Goal: Task Accomplishment & Management: Use online tool/utility

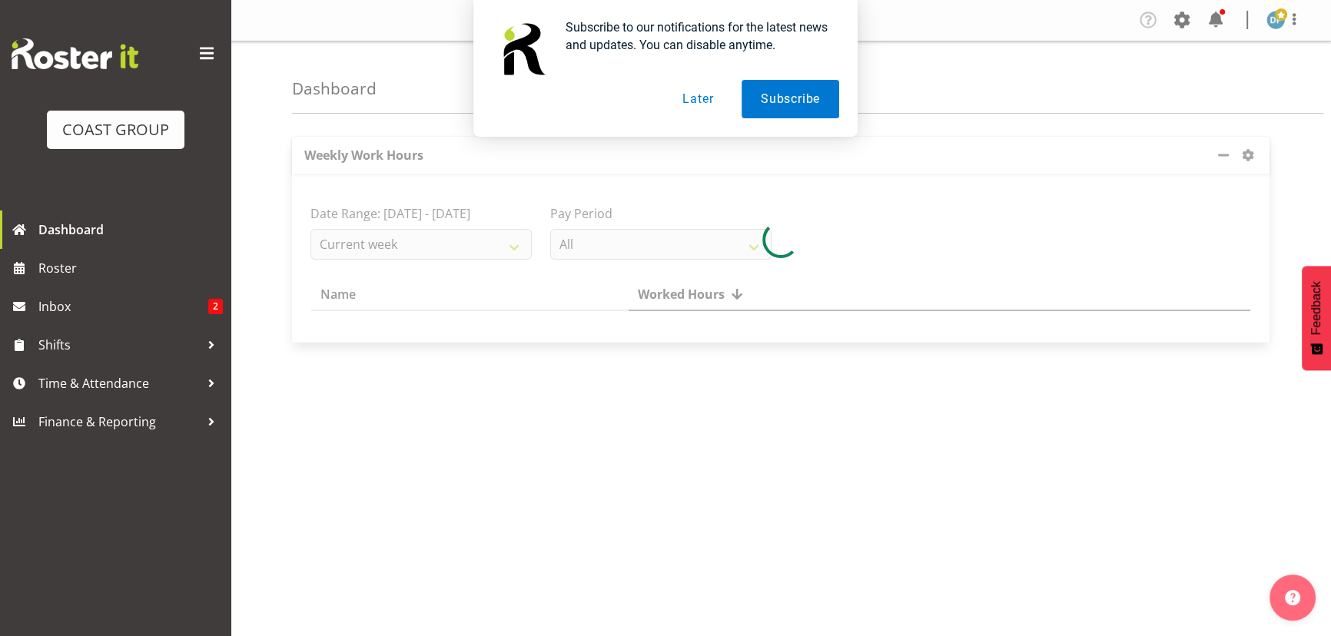
click at [696, 94] on button "Later" at bounding box center [697, 99] width 69 height 38
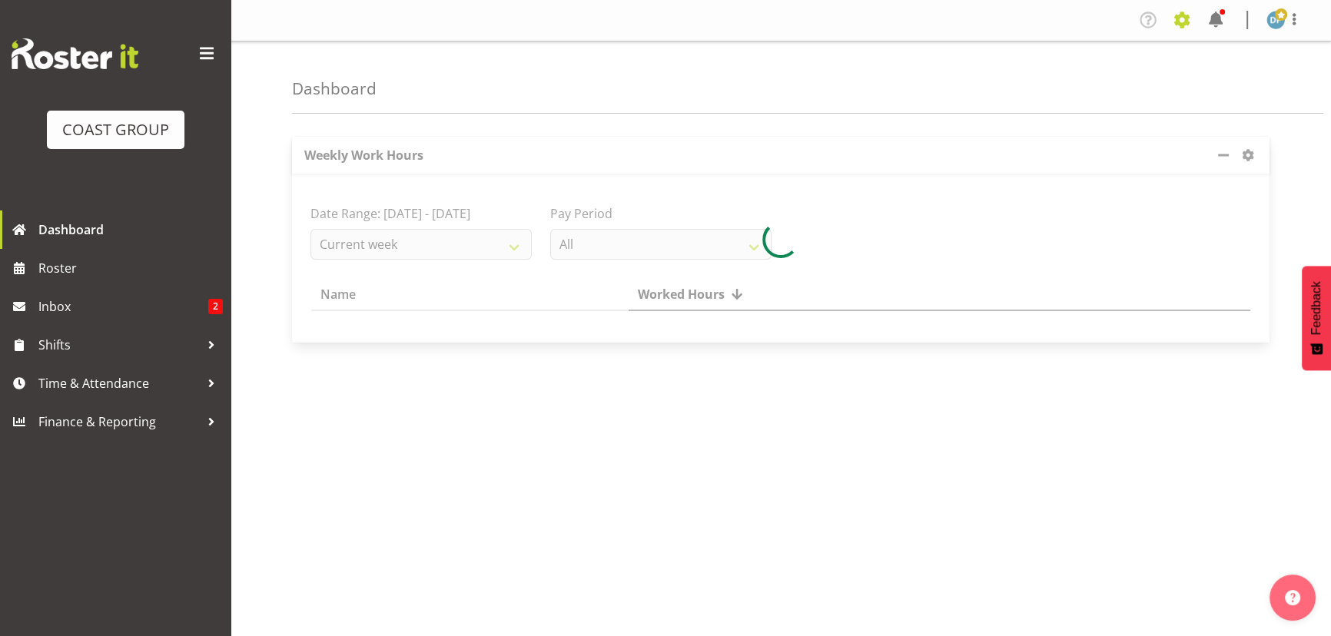
click at [1184, 17] on span at bounding box center [1181, 20] width 25 height 25
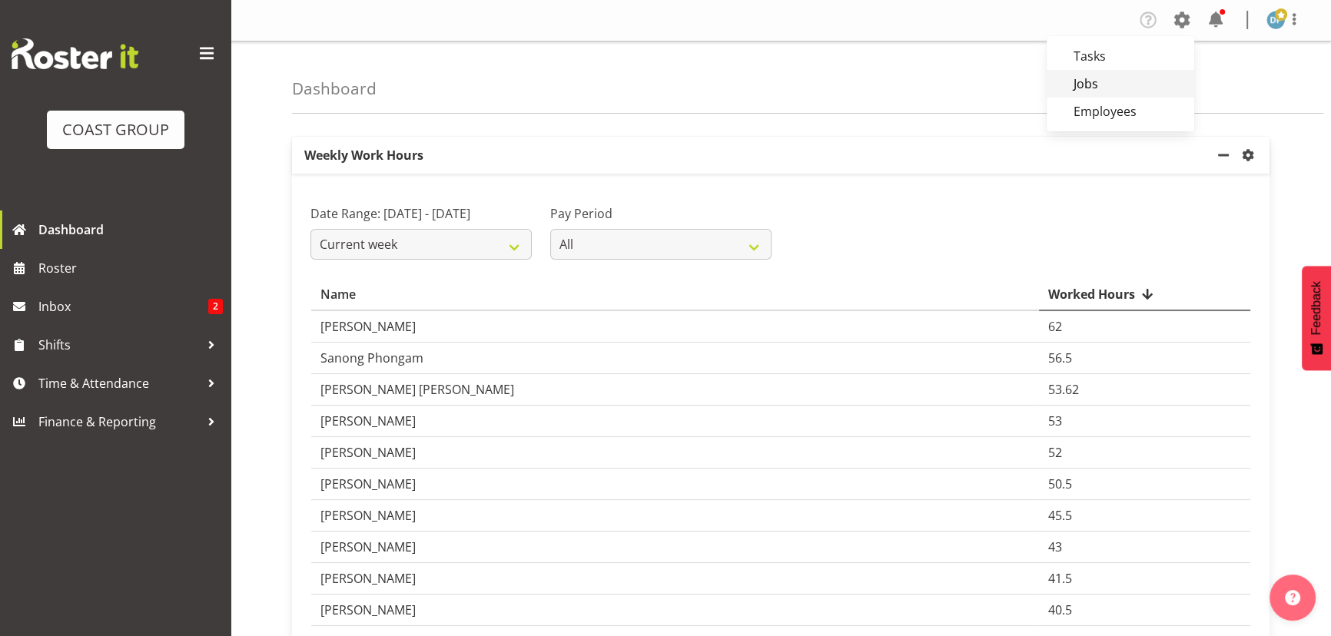
click at [1106, 74] on link "Jobs" at bounding box center [1120, 84] width 148 height 28
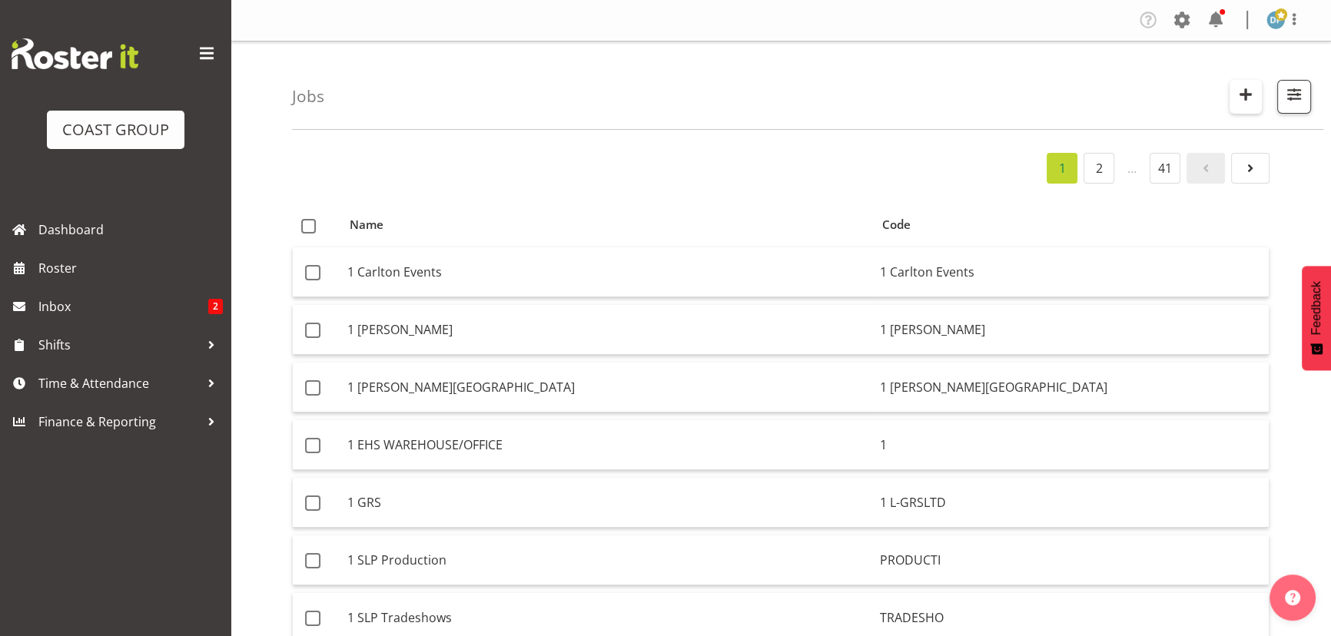
click at [1238, 100] on span "button" at bounding box center [1245, 95] width 20 height 20
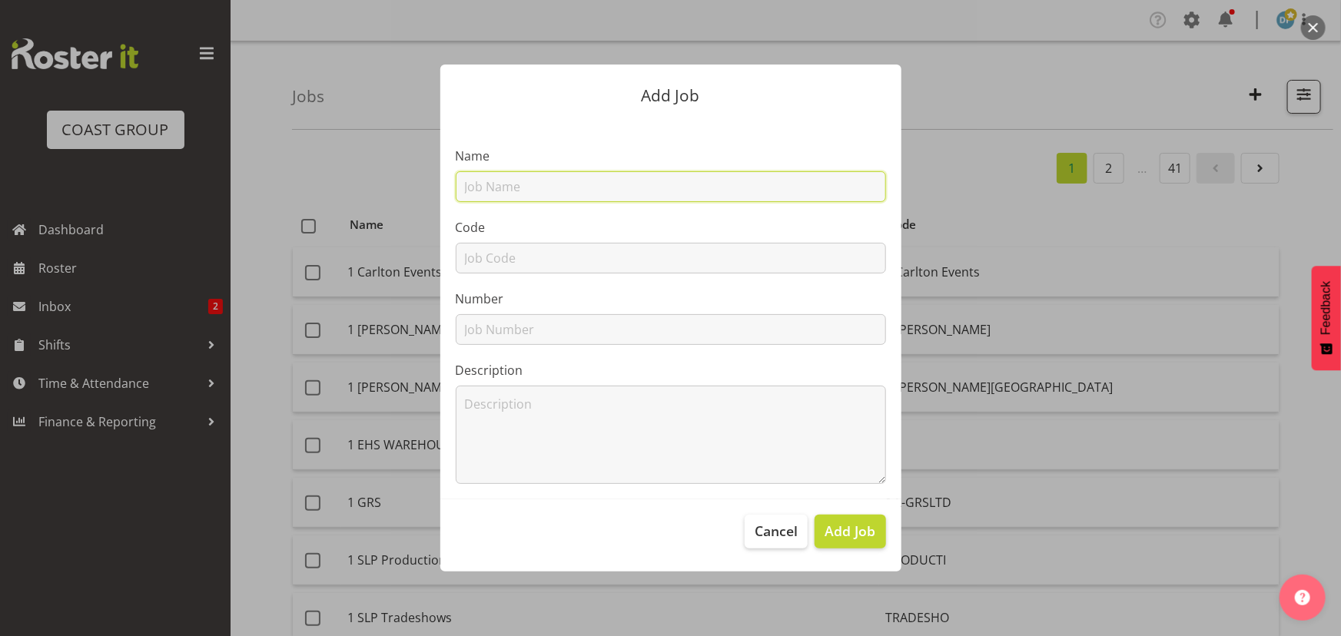
click at [639, 187] on input "text" at bounding box center [671, 186] width 430 height 31
type input "22510049 - NZ Steel @ ADNZ"
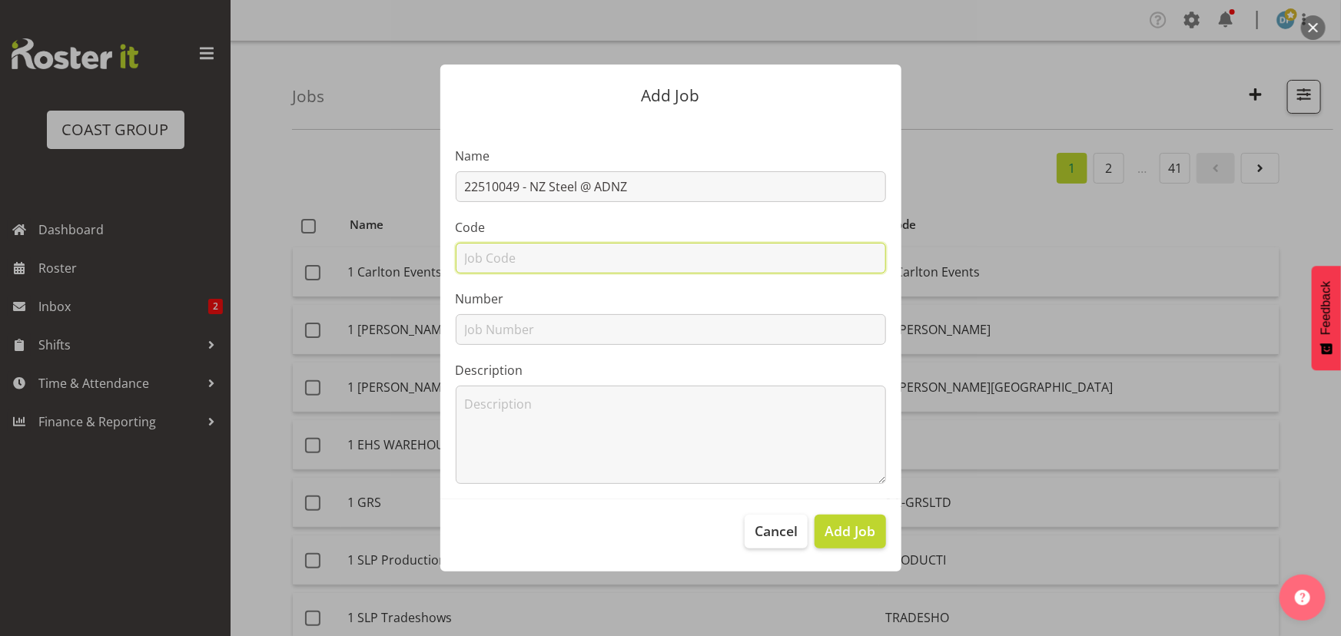
click at [616, 257] on input "text" at bounding box center [671, 258] width 430 height 31
type input "22510049"
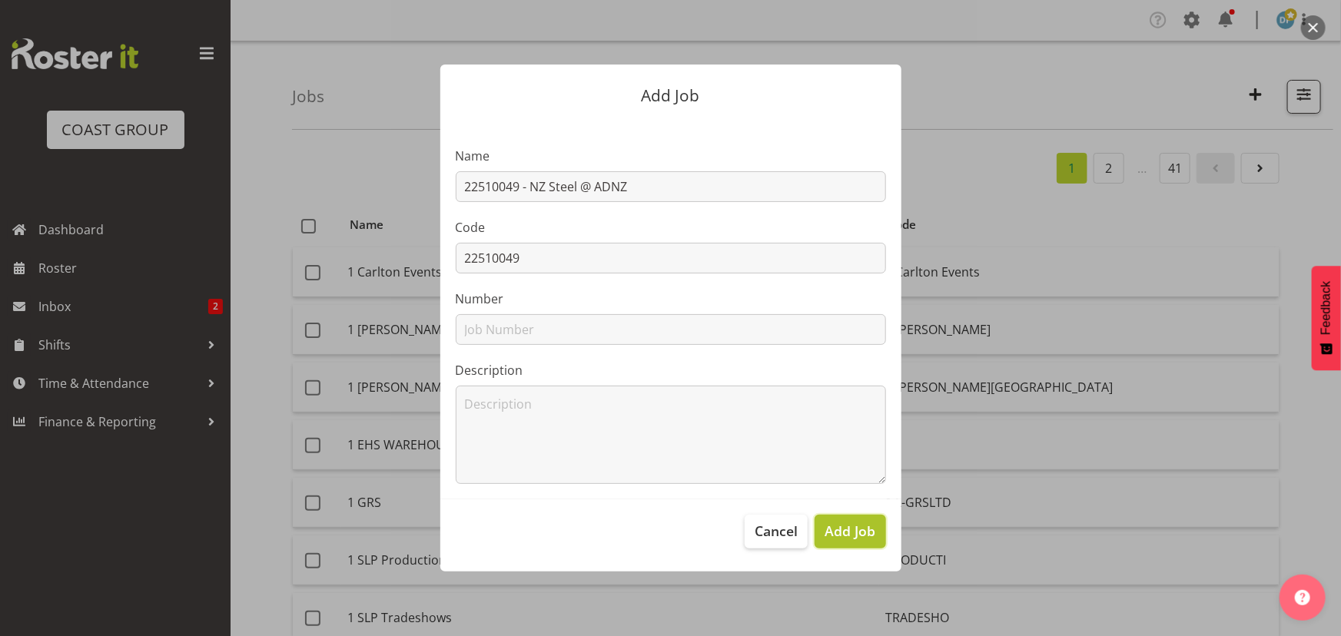
click at [834, 530] on span "Add Job" at bounding box center [849, 531] width 51 height 20
